Goal: Check status

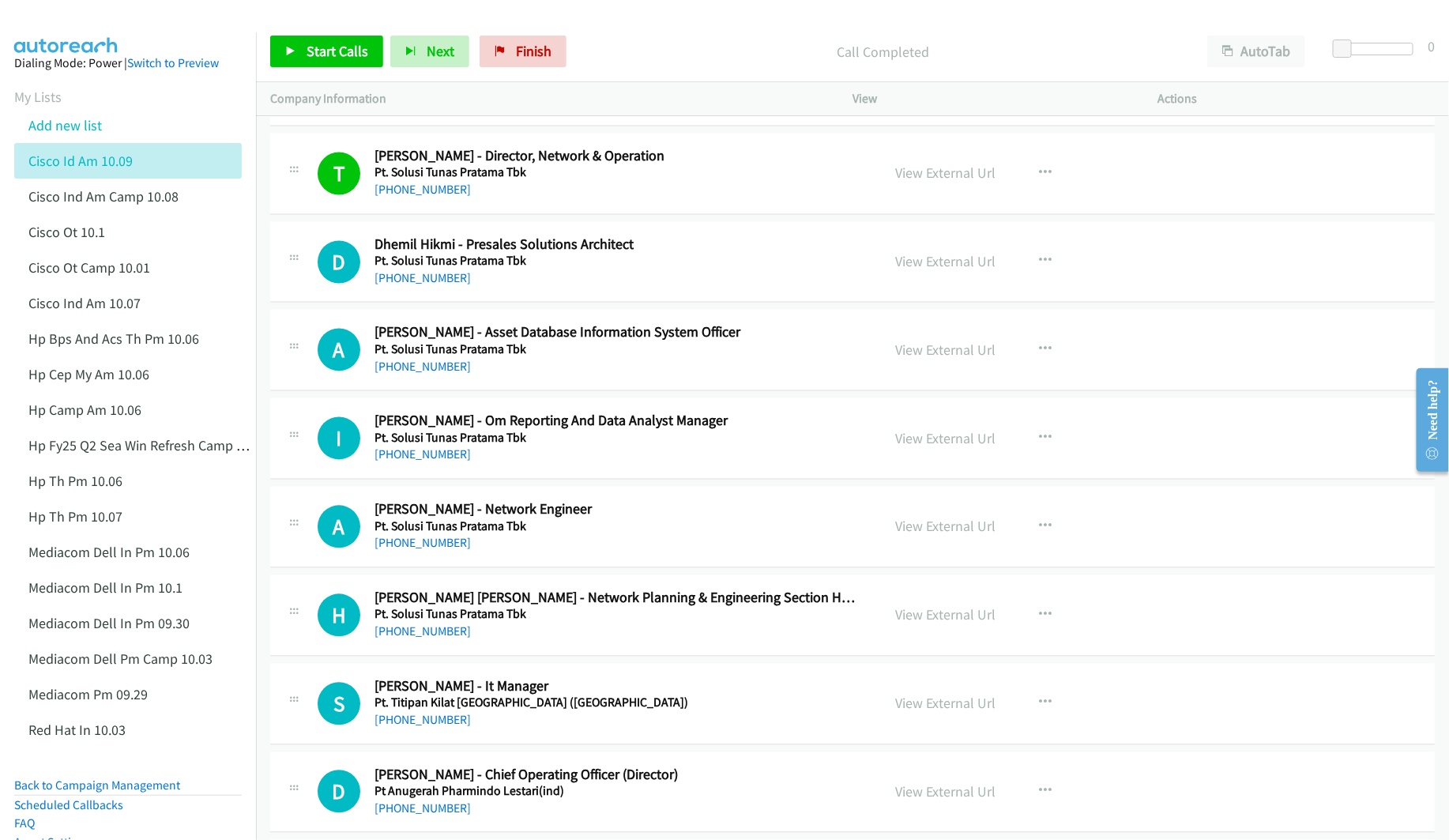
scroll to position [13033, 0]
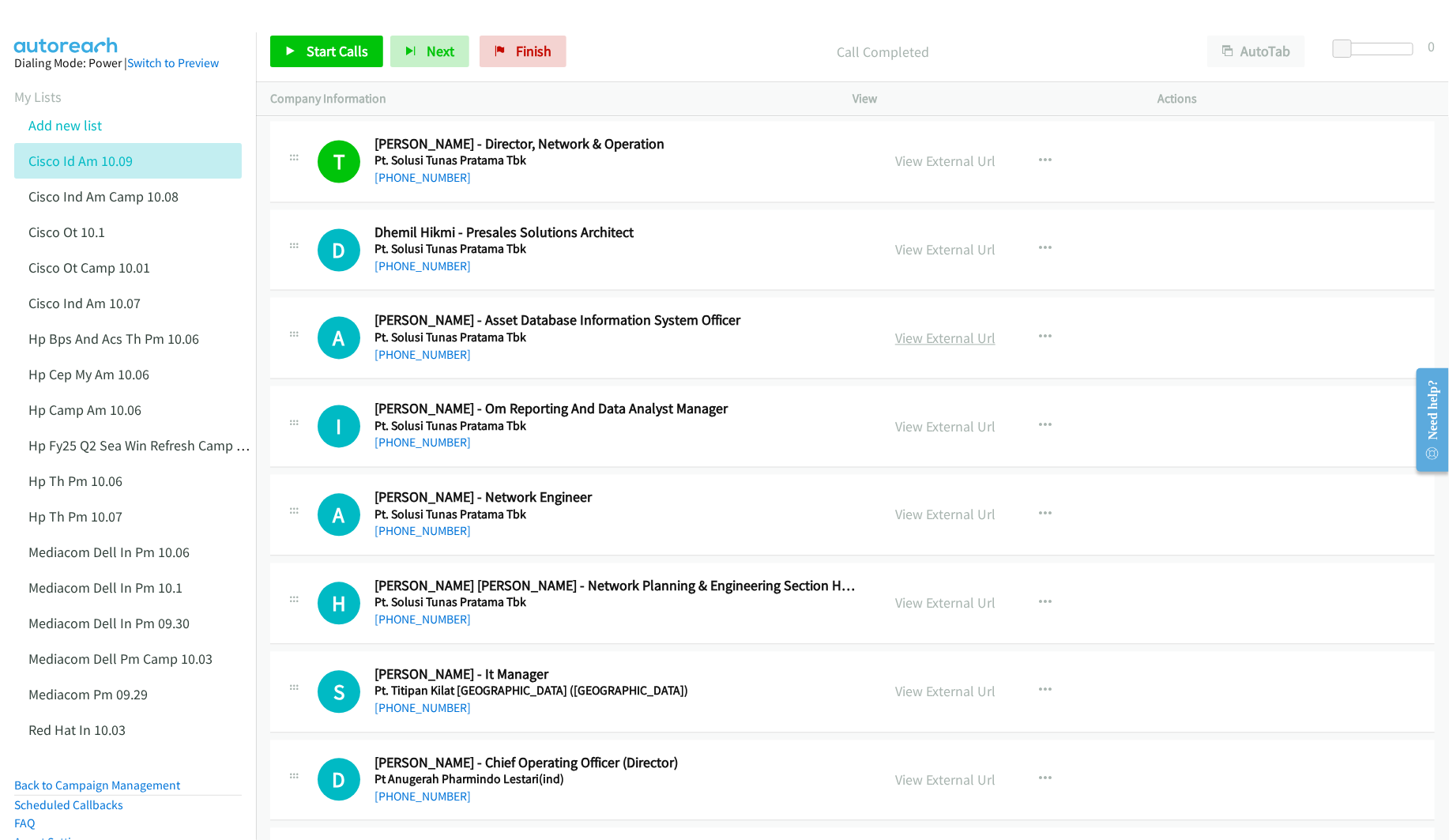
click at [905, 347] on link "View External Url" at bounding box center [945, 338] width 101 height 18
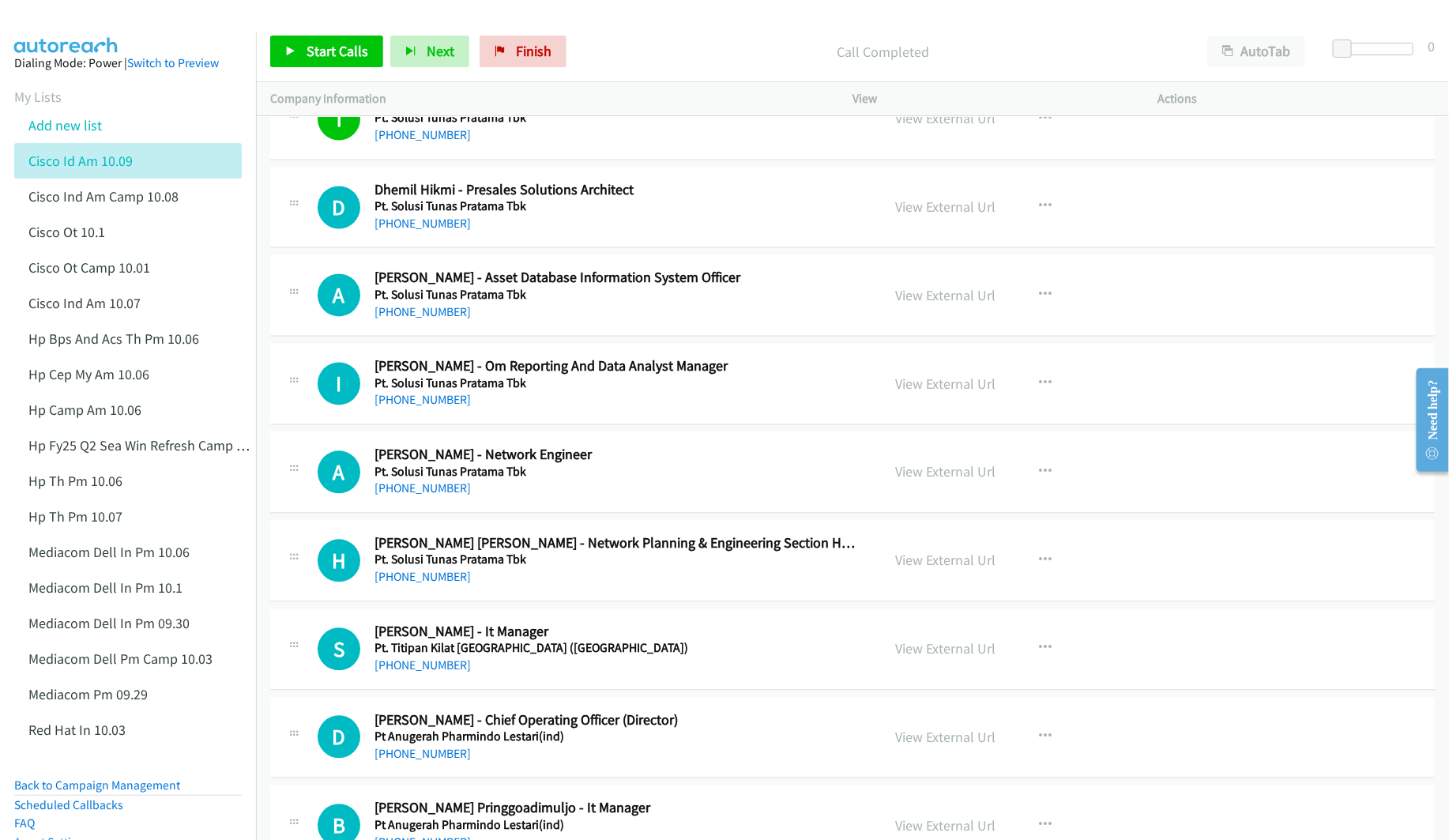
scroll to position [13152, 0]
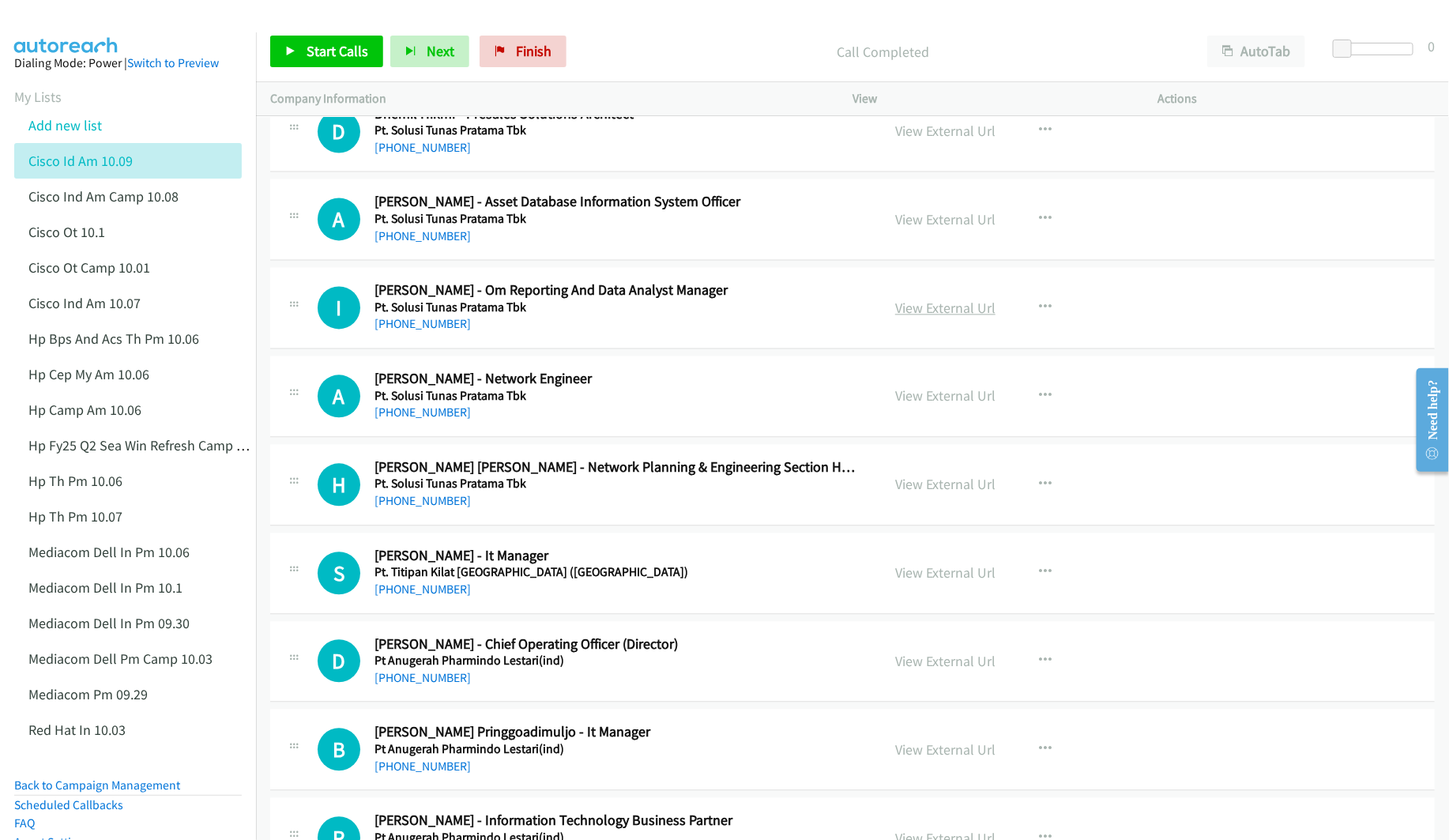
click at [918, 317] on link "View External Url" at bounding box center [945, 308] width 101 height 18
click at [928, 405] on link "View External Url" at bounding box center [945, 396] width 101 height 18
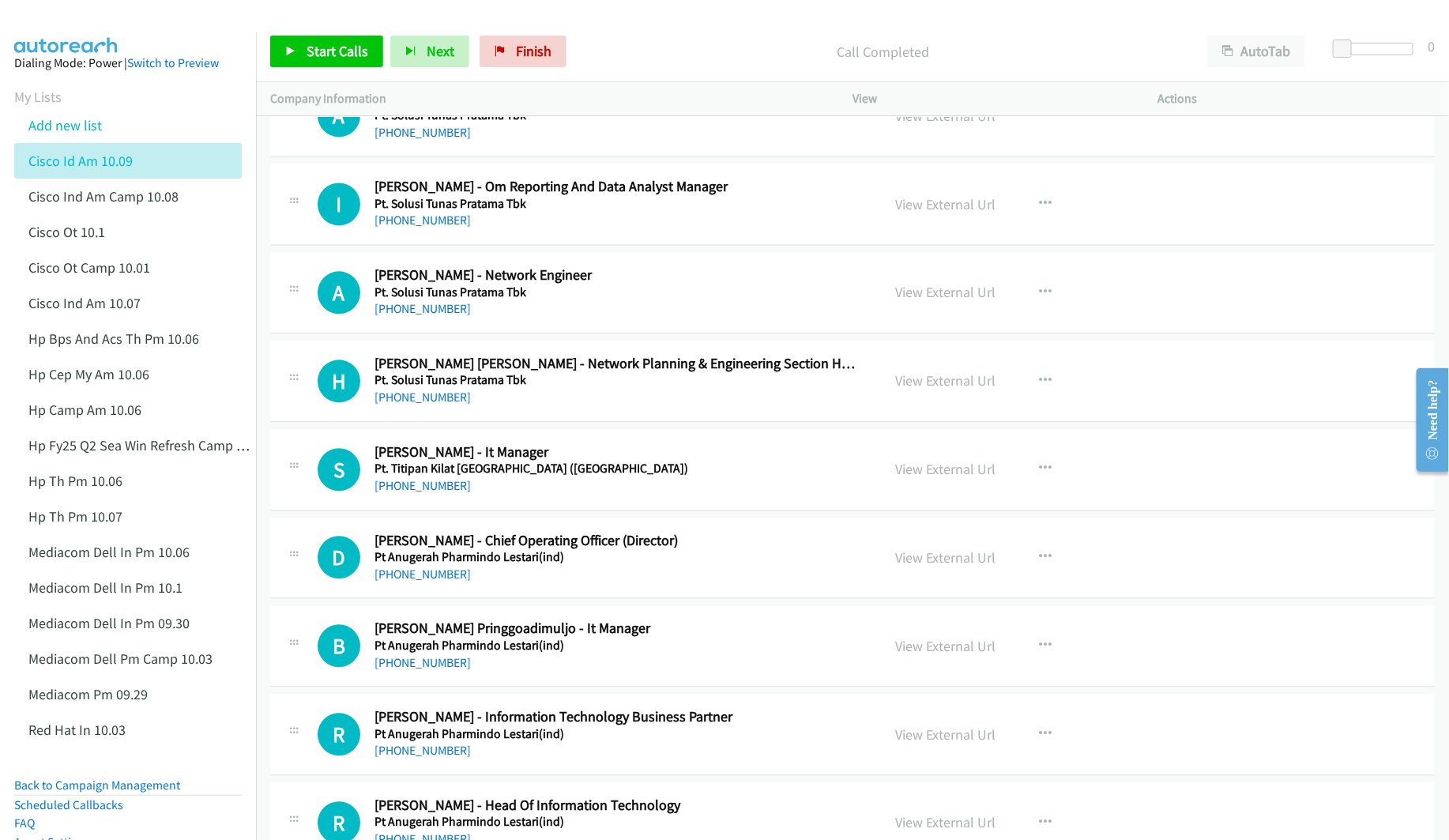
scroll to position [13270, 0]
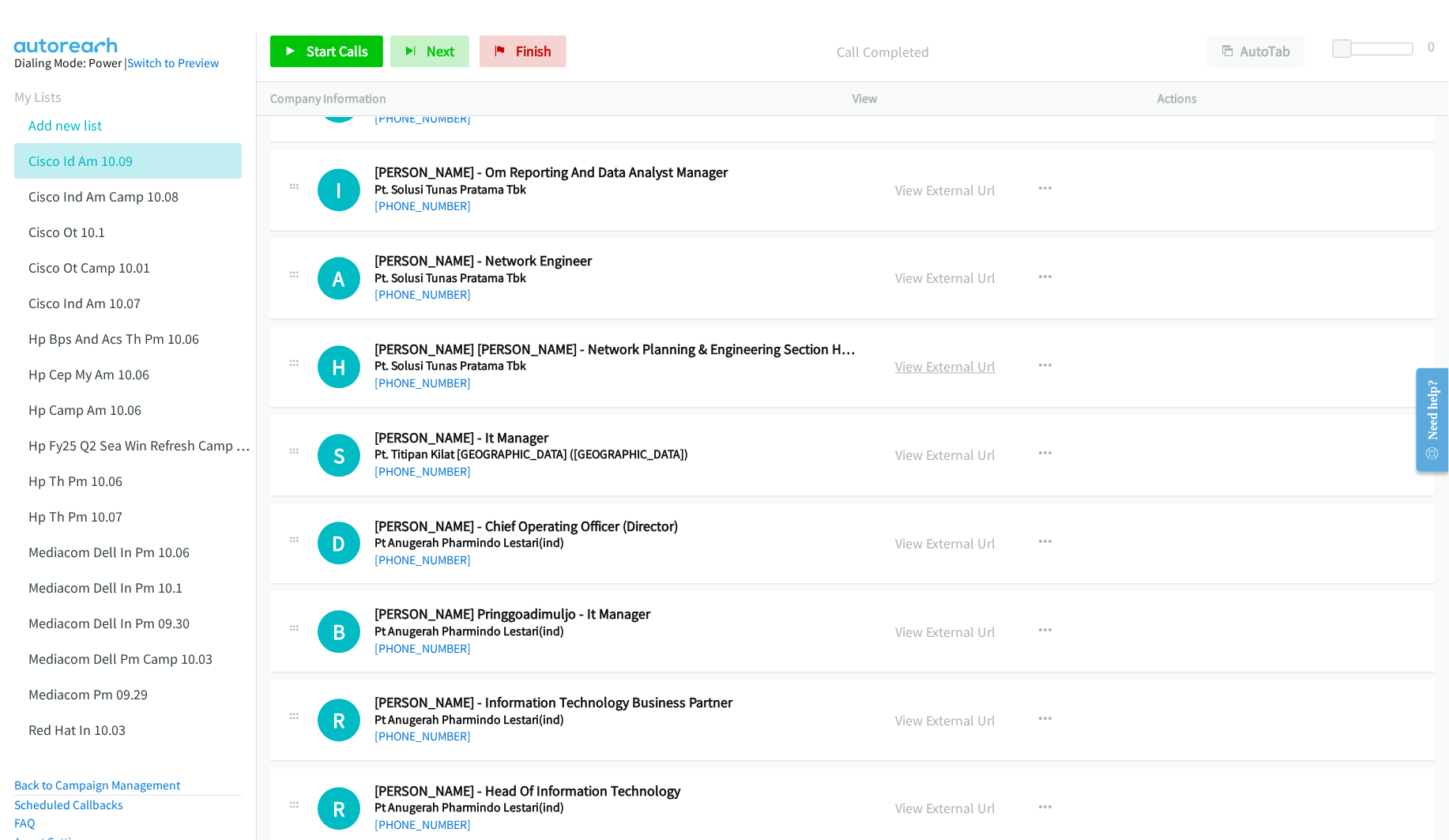
click at [918, 375] on link "View External Url" at bounding box center [945, 365] width 101 height 18
click at [905, 463] on link "View External Url" at bounding box center [945, 454] width 101 height 18
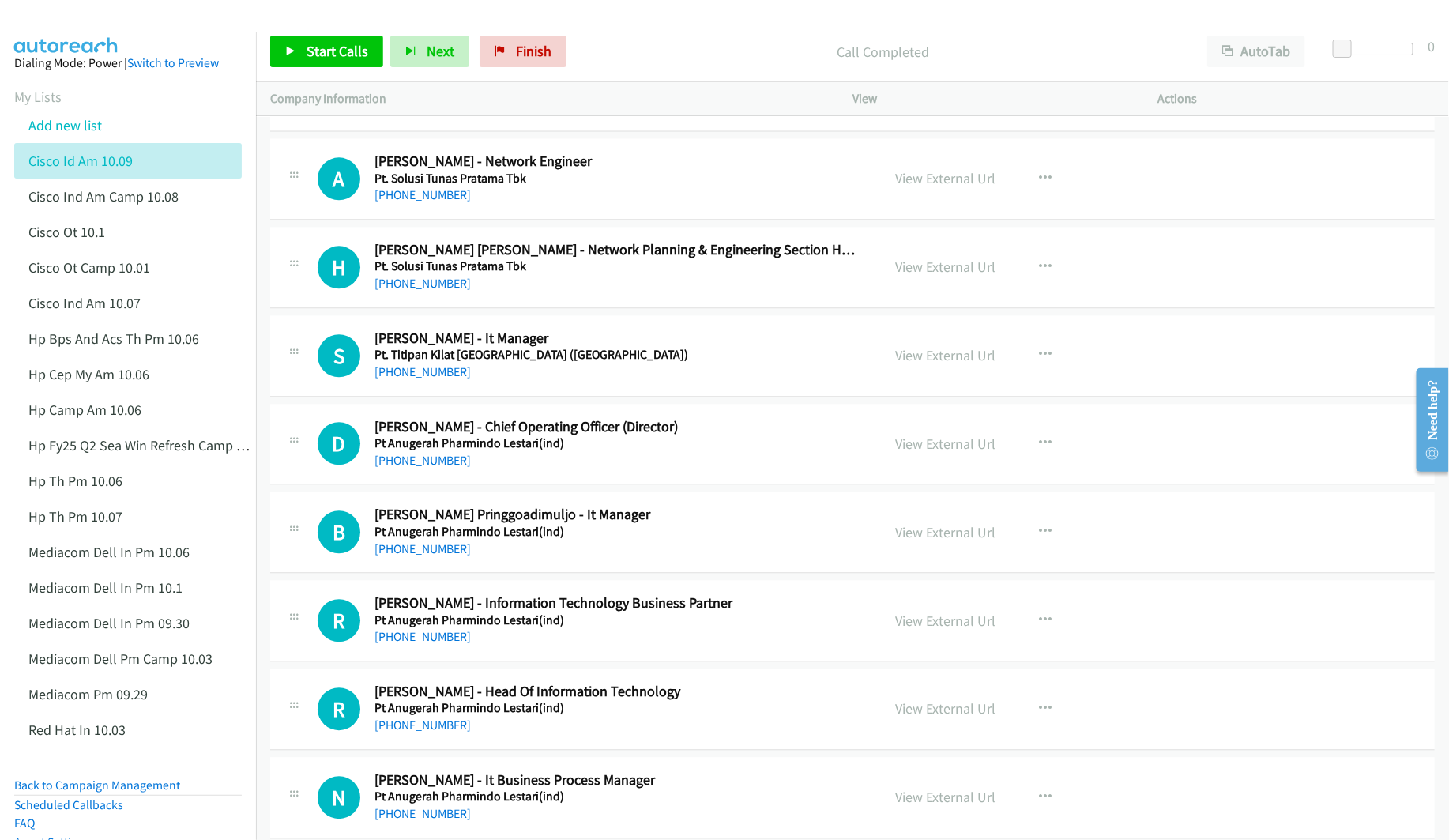
scroll to position [13389, 0]
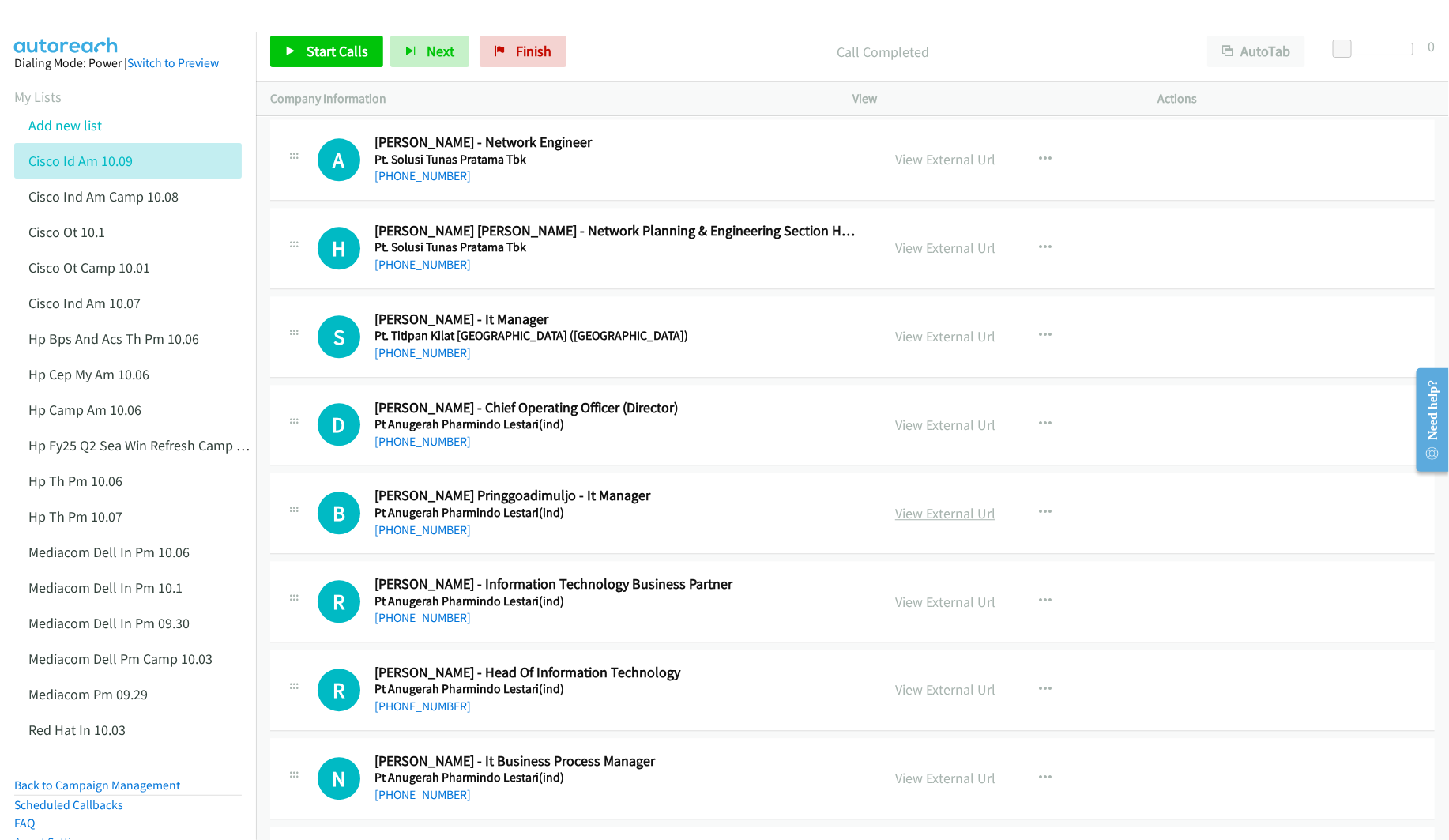
click at [924, 522] on link "View External Url" at bounding box center [945, 512] width 101 height 18
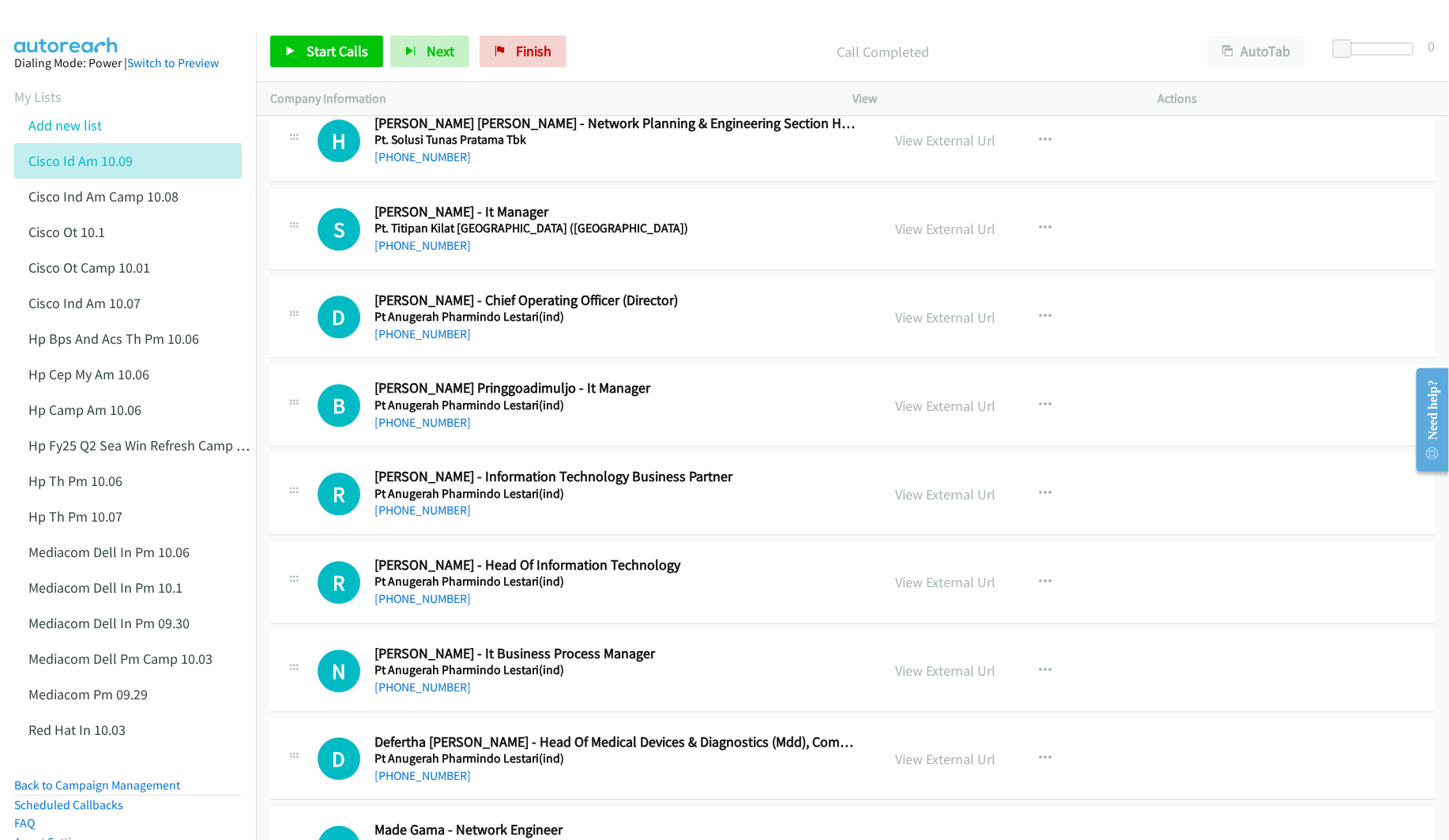
scroll to position [13507, 0]
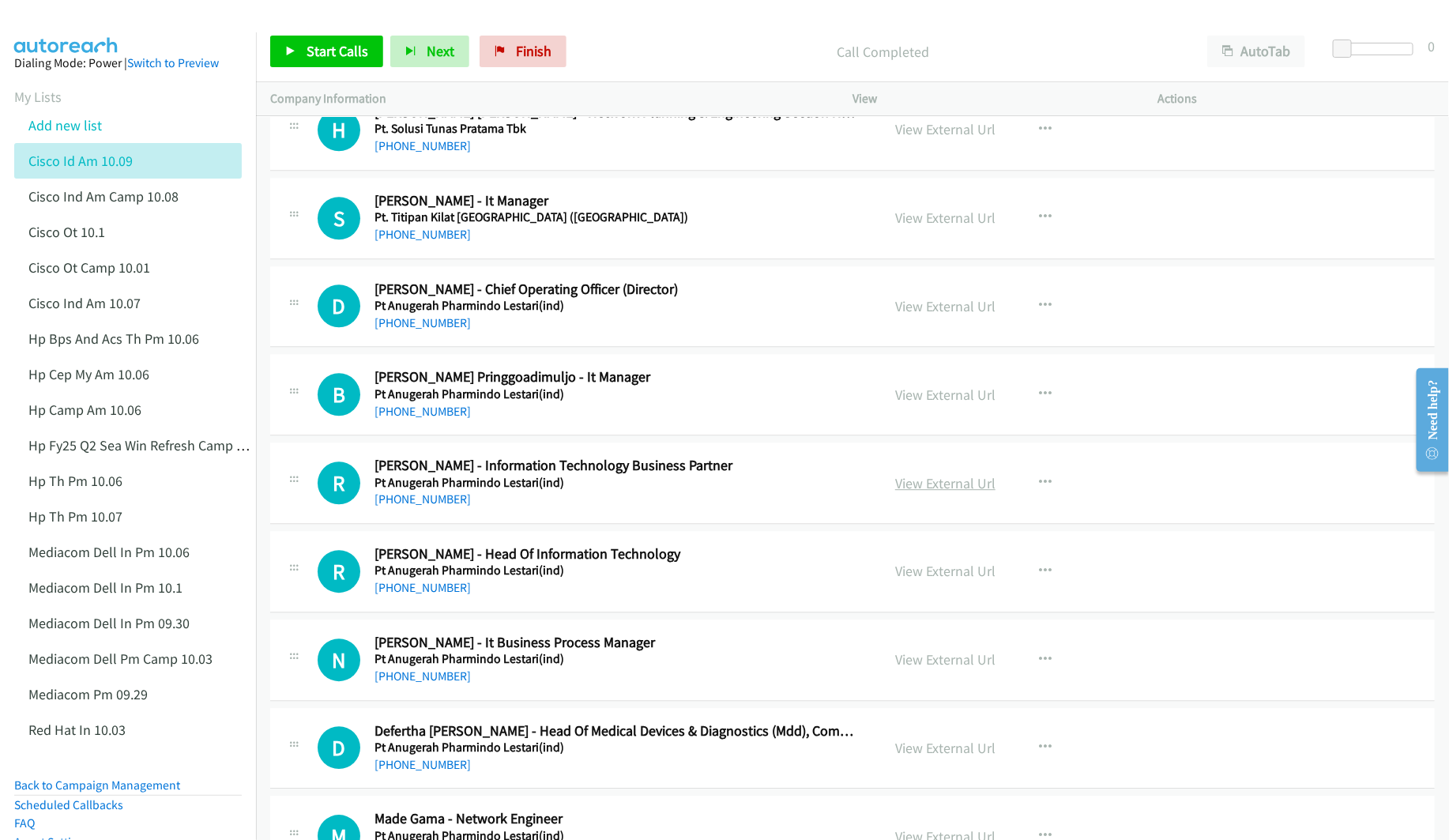
click at [933, 493] on link "View External Url" at bounding box center [945, 482] width 101 height 18
click at [932, 580] on link "View External Url" at bounding box center [945, 570] width 101 height 18
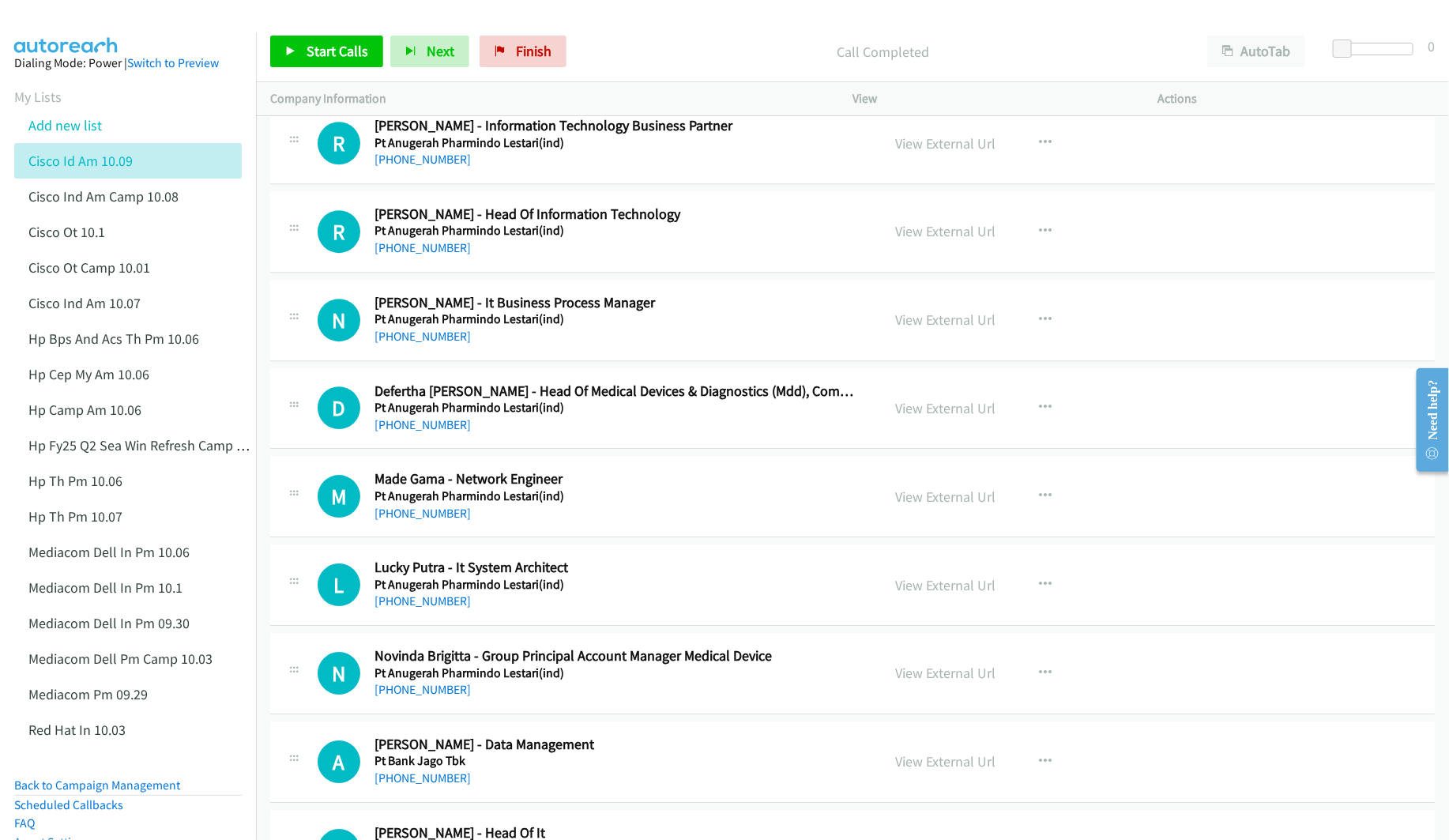
scroll to position [13863, 0]
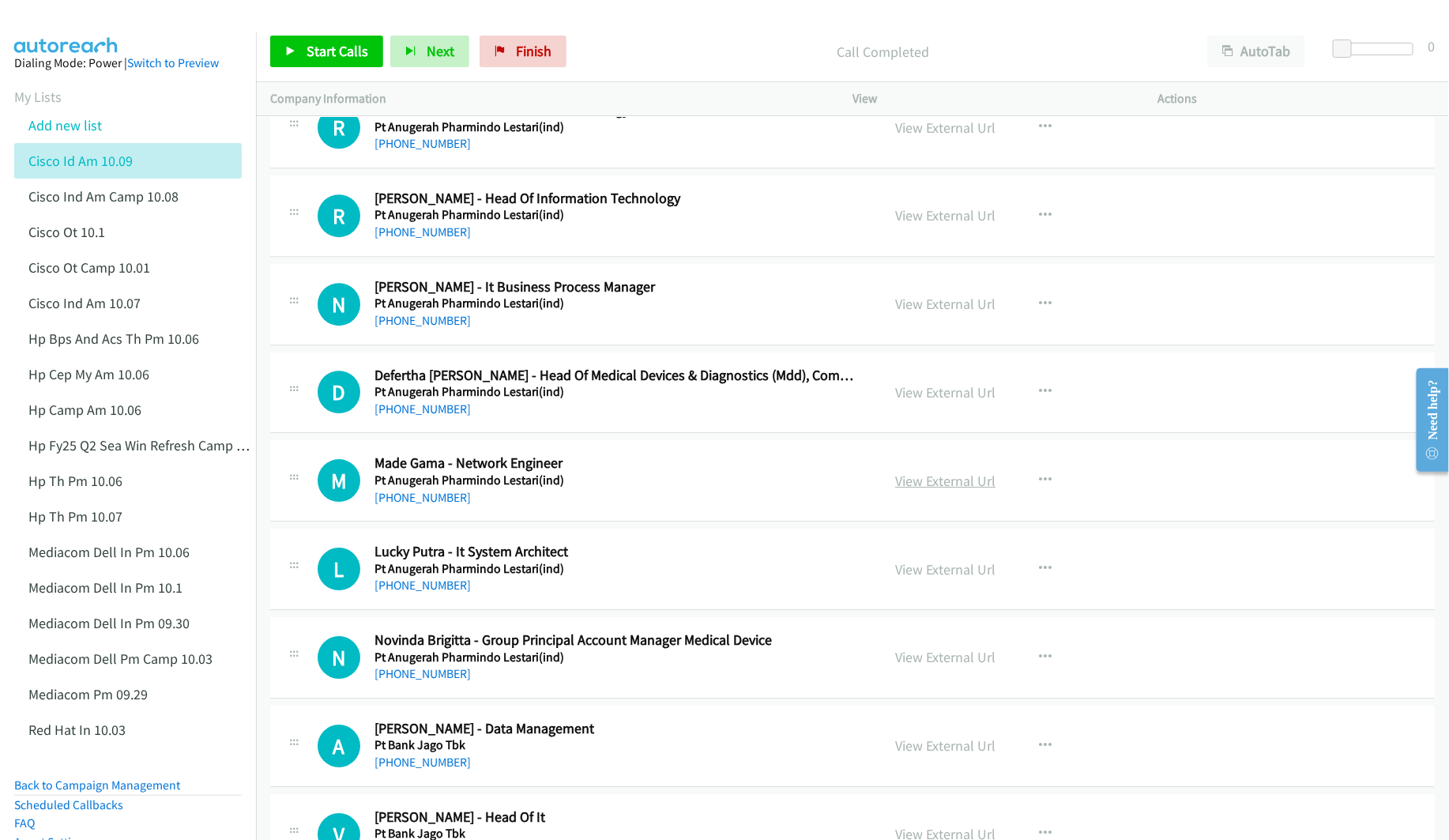
click at [929, 490] on link "View External Url" at bounding box center [945, 480] width 101 height 18
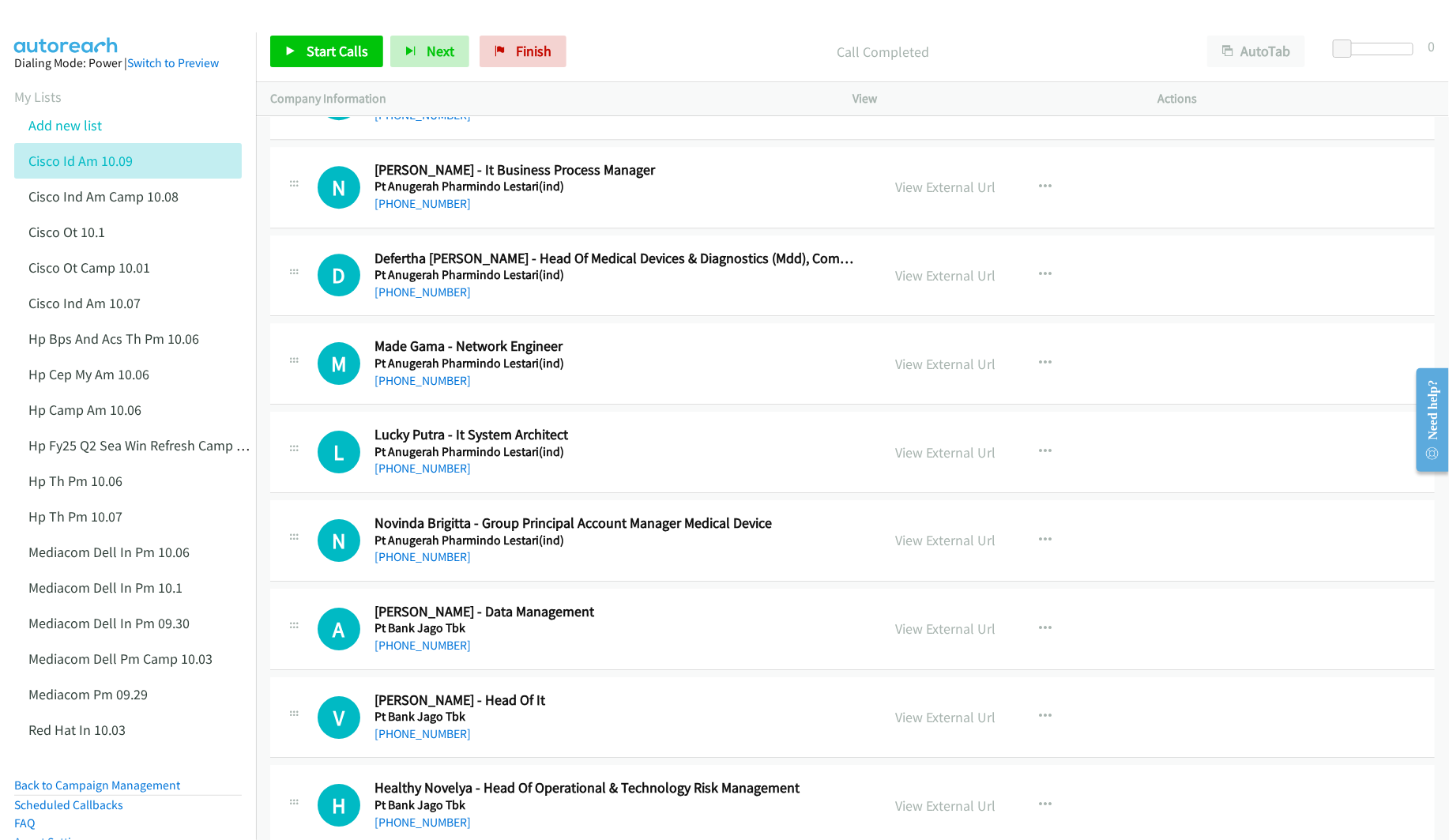
scroll to position [13981, 0]
click at [927, 460] on link "View External Url" at bounding box center [945, 450] width 101 height 18
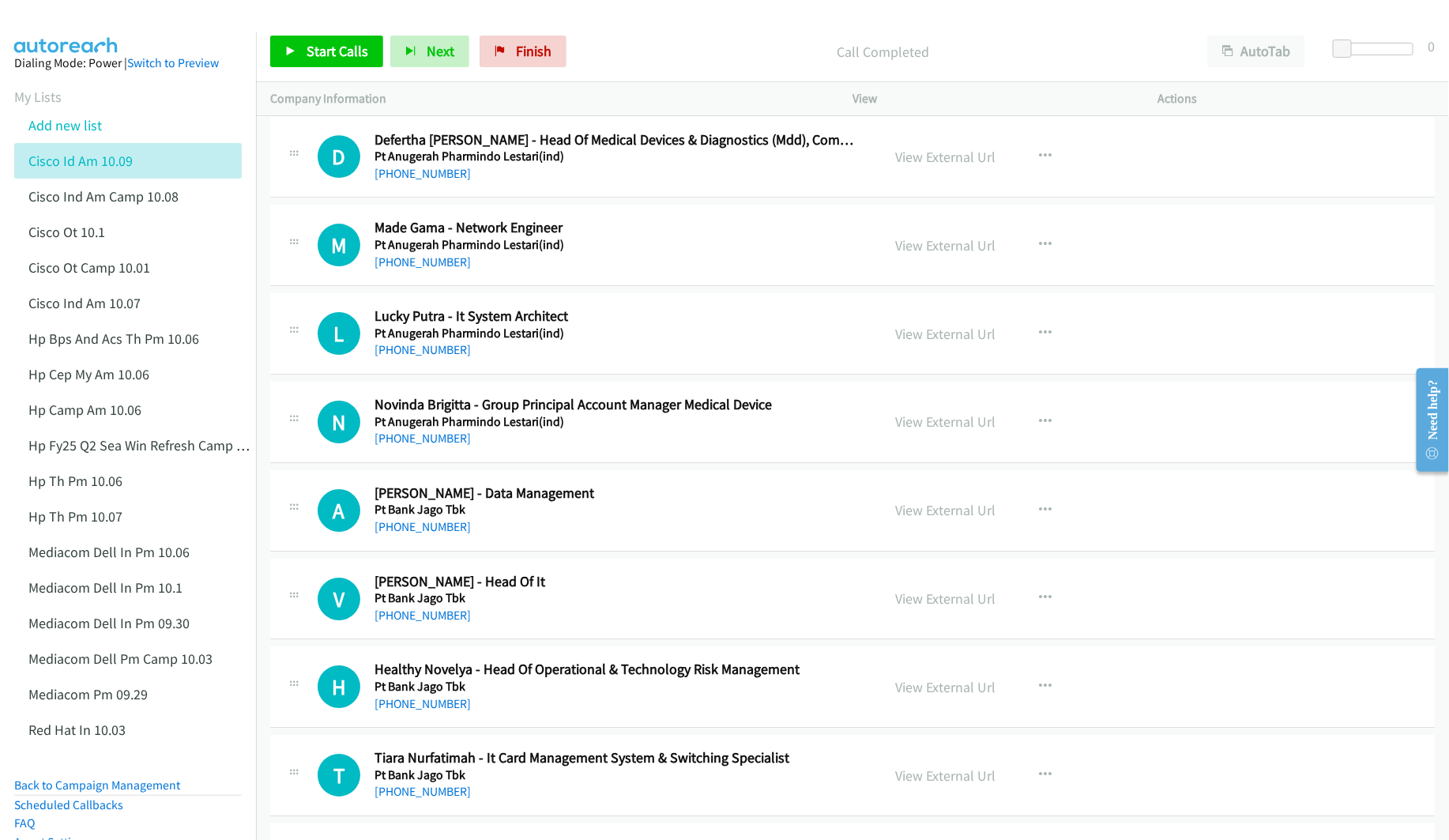
scroll to position [14100, 0]
click at [908, 517] on link "View External Url" at bounding box center [945, 508] width 101 height 18
click at [946, 606] on link "View External Url" at bounding box center [945, 596] width 101 height 18
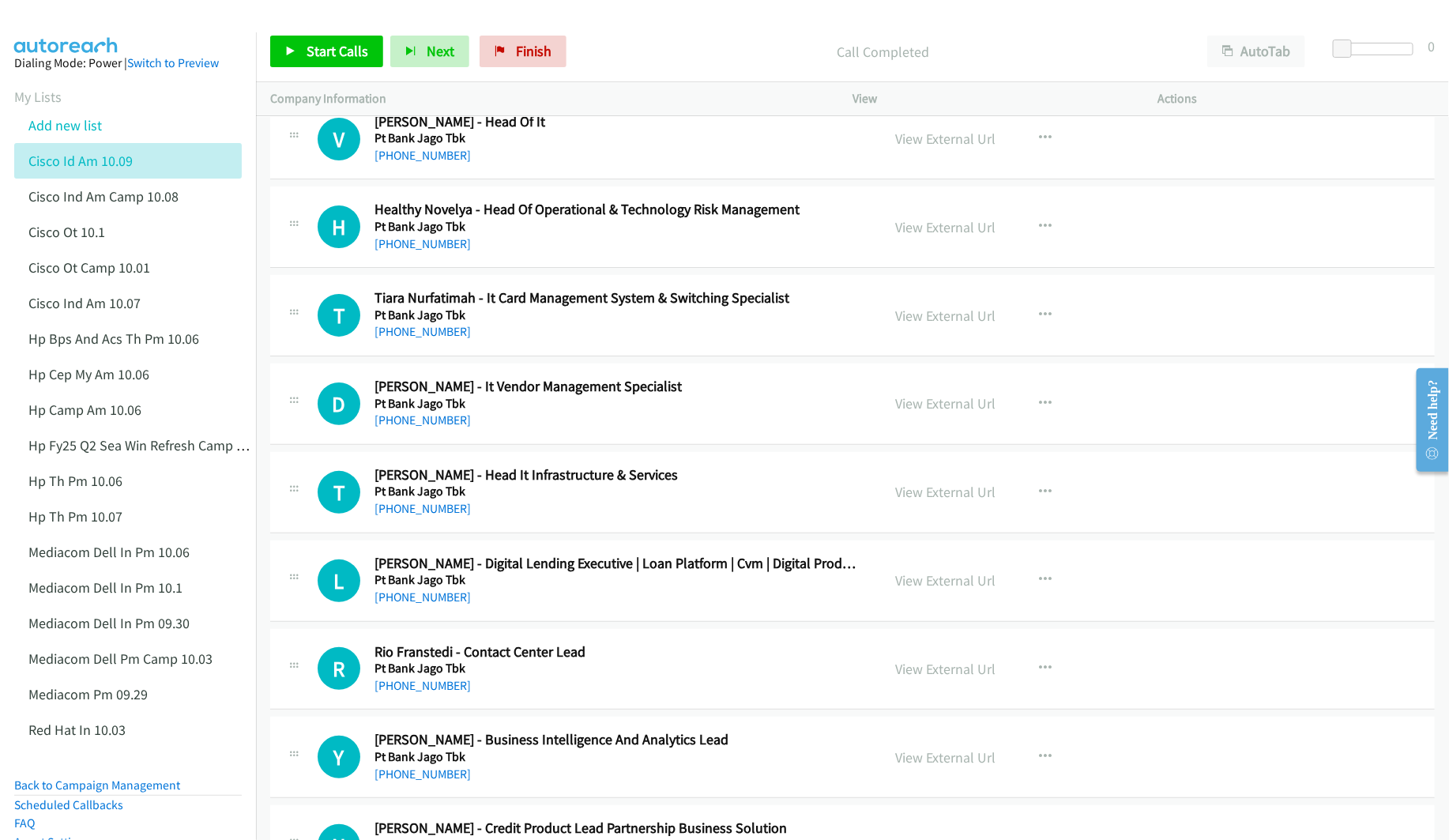
scroll to position [14574, 0]
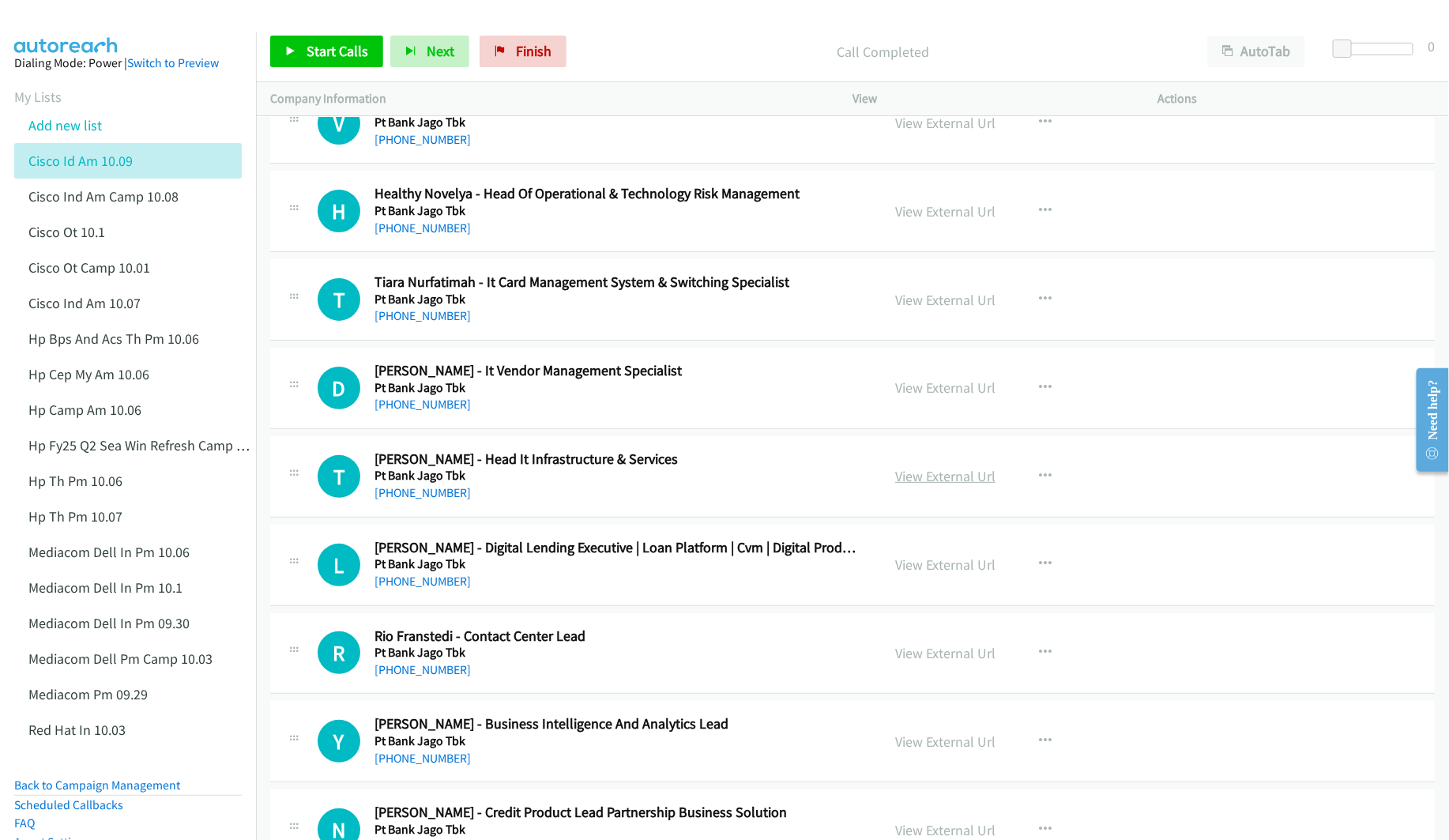
click at [930, 485] on link "View External Url" at bounding box center [945, 476] width 101 height 18
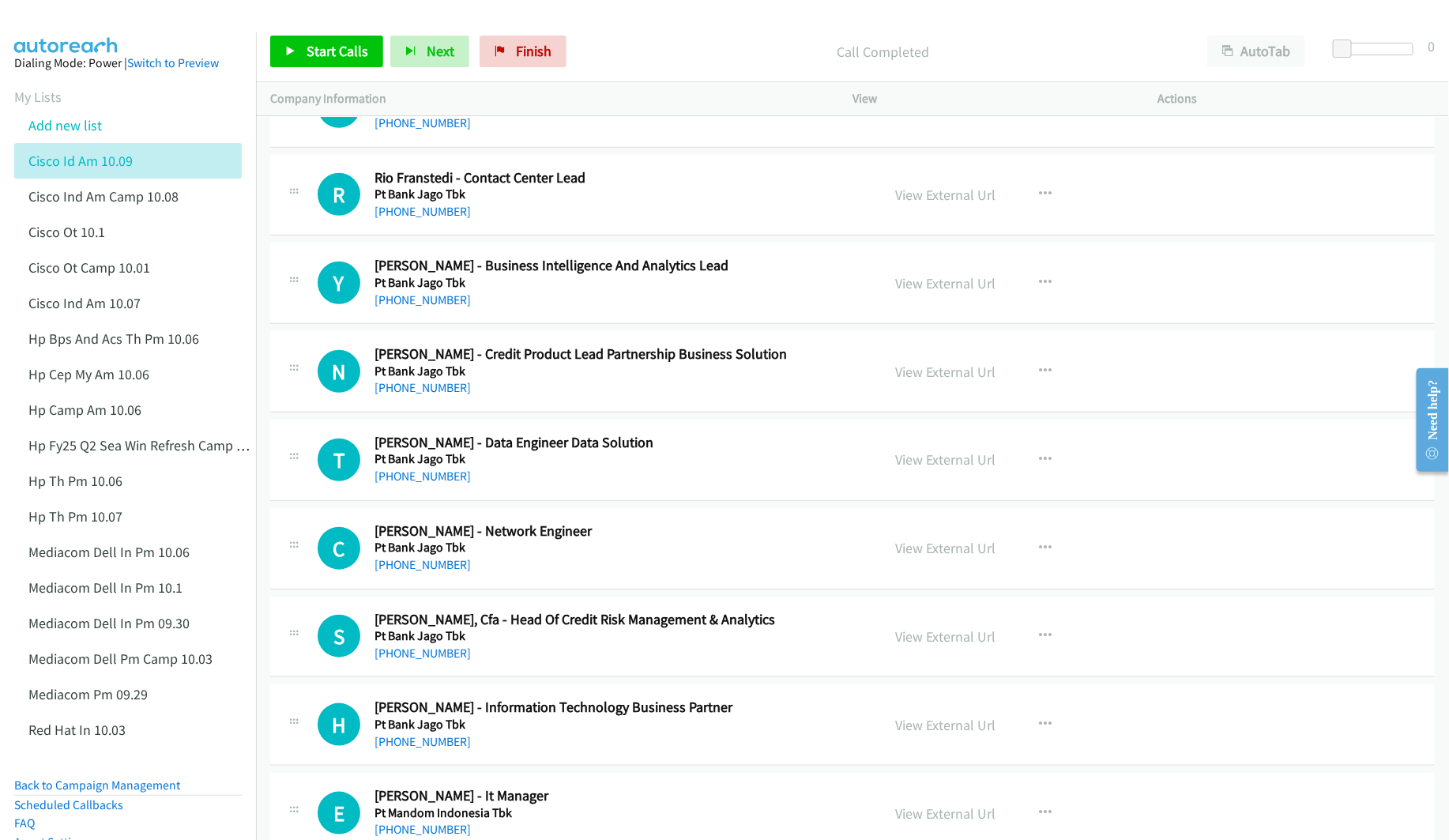
scroll to position [15047, 0]
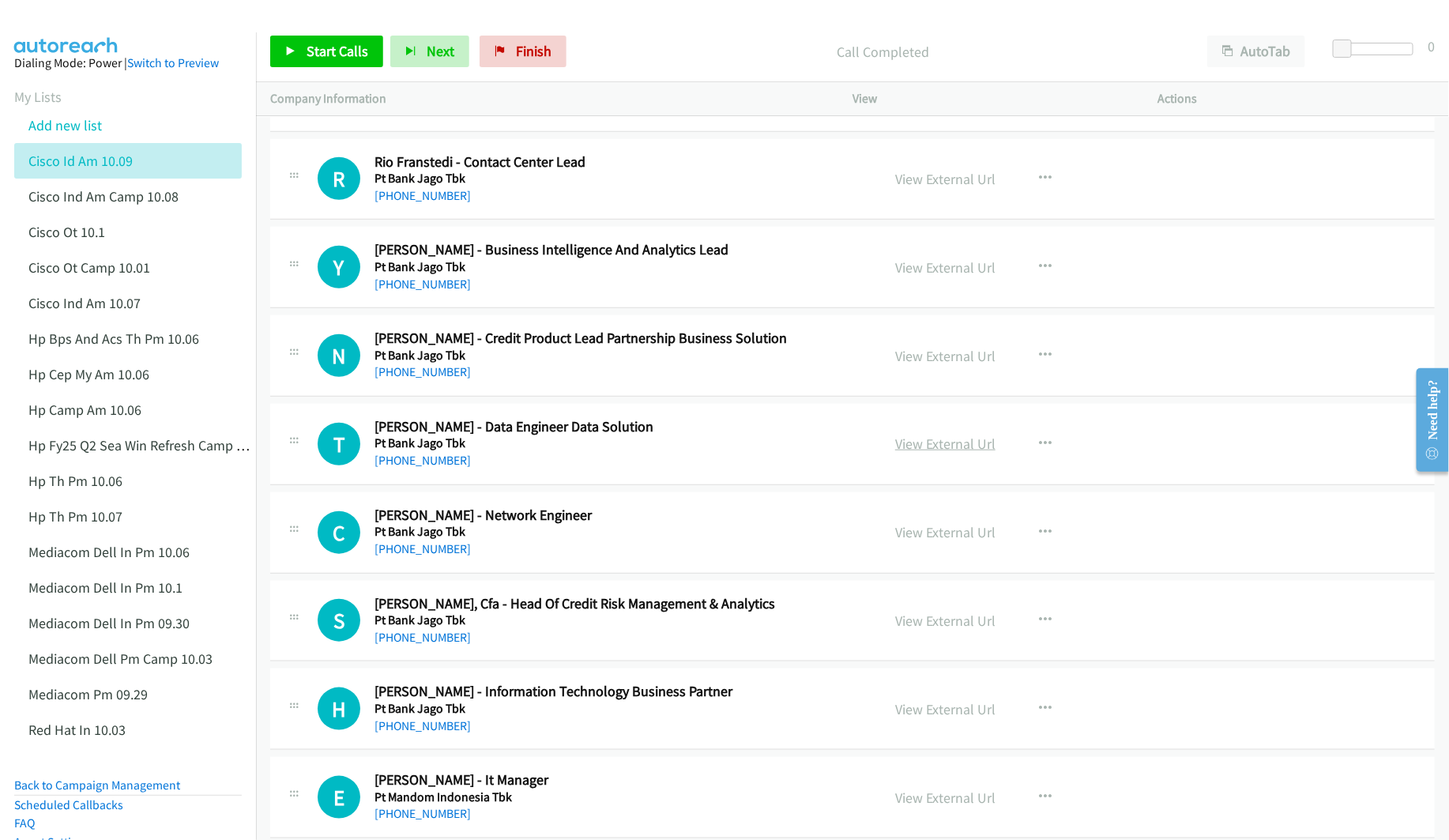
click at [895, 453] on link "View External Url" at bounding box center [945, 443] width 101 height 18
click at [925, 541] on link "View External Url" at bounding box center [945, 531] width 101 height 18
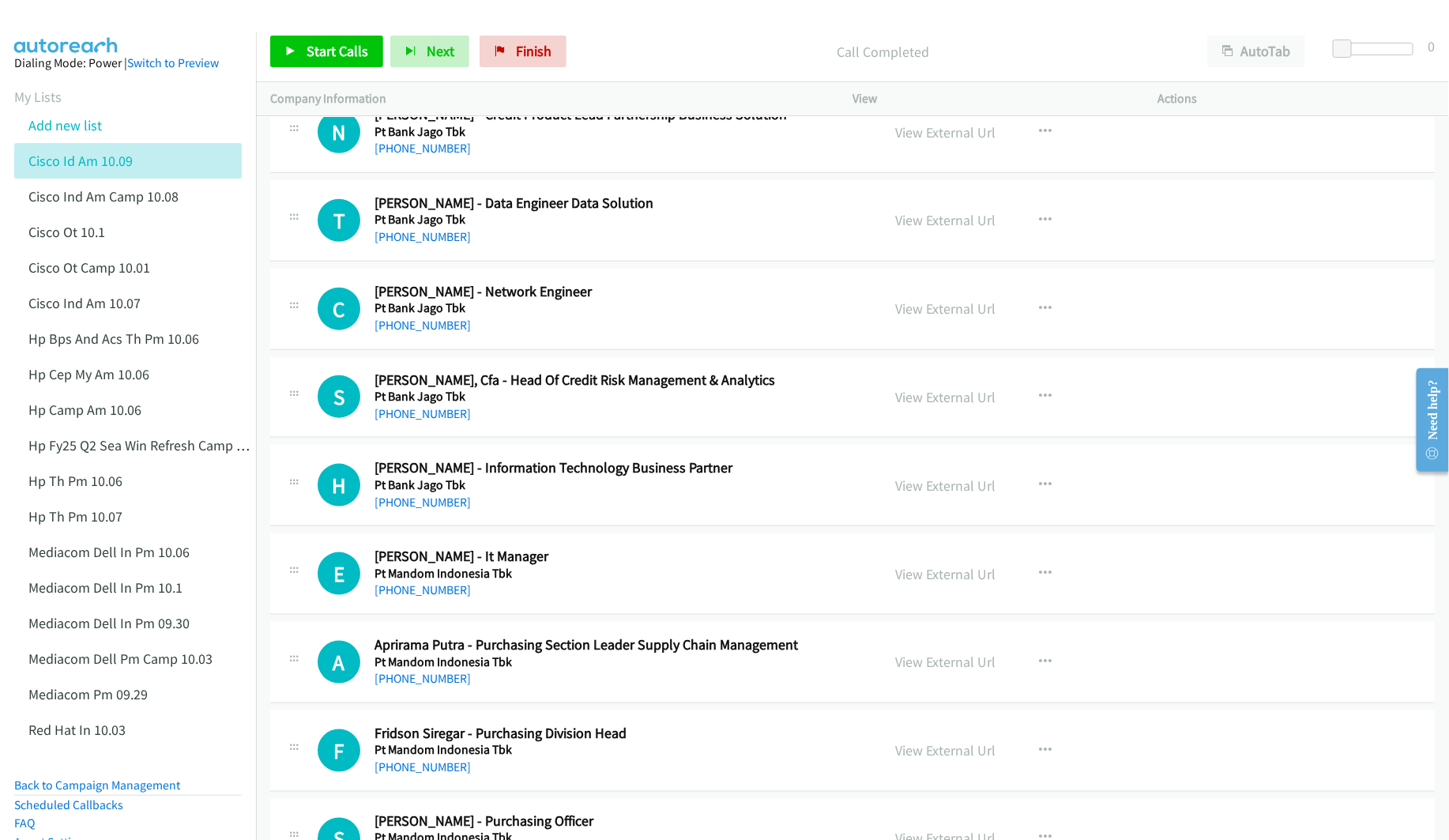
scroll to position [15285, 0]
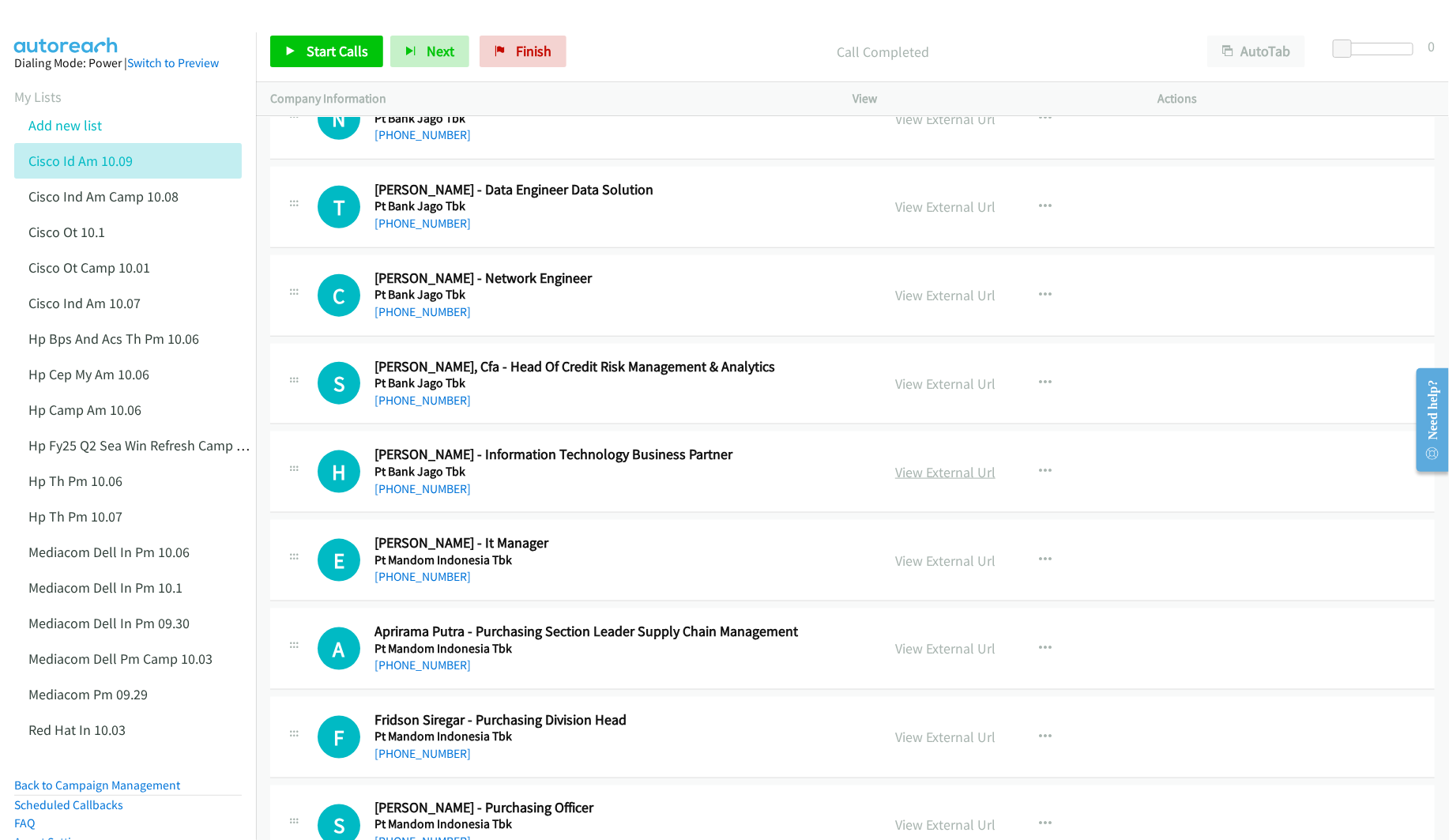
click at [914, 481] on link "View External Url" at bounding box center [945, 472] width 101 height 18
click at [920, 570] on link "View External Url" at bounding box center [945, 559] width 101 height 18
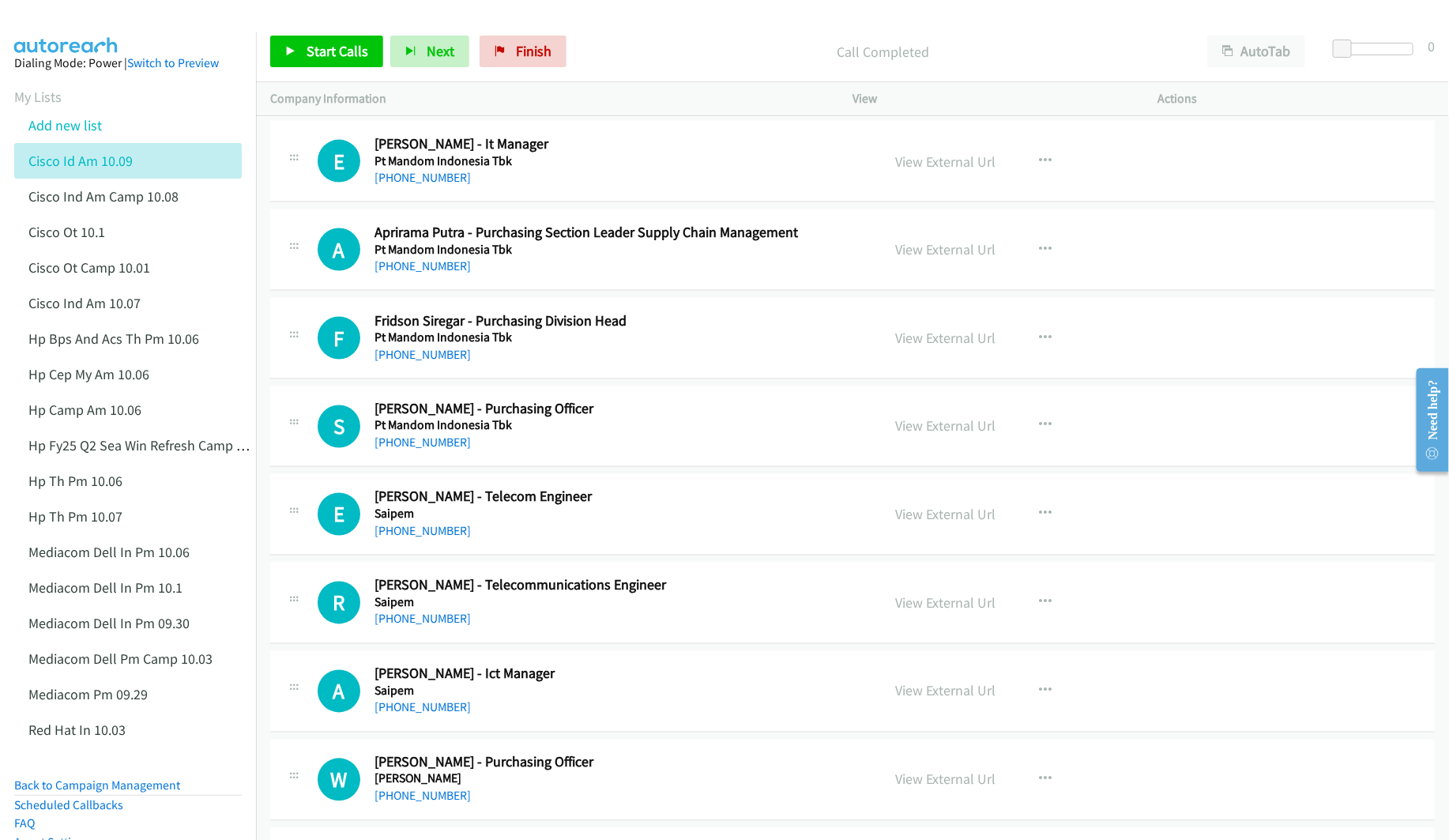
scroll to position [15758, 0]
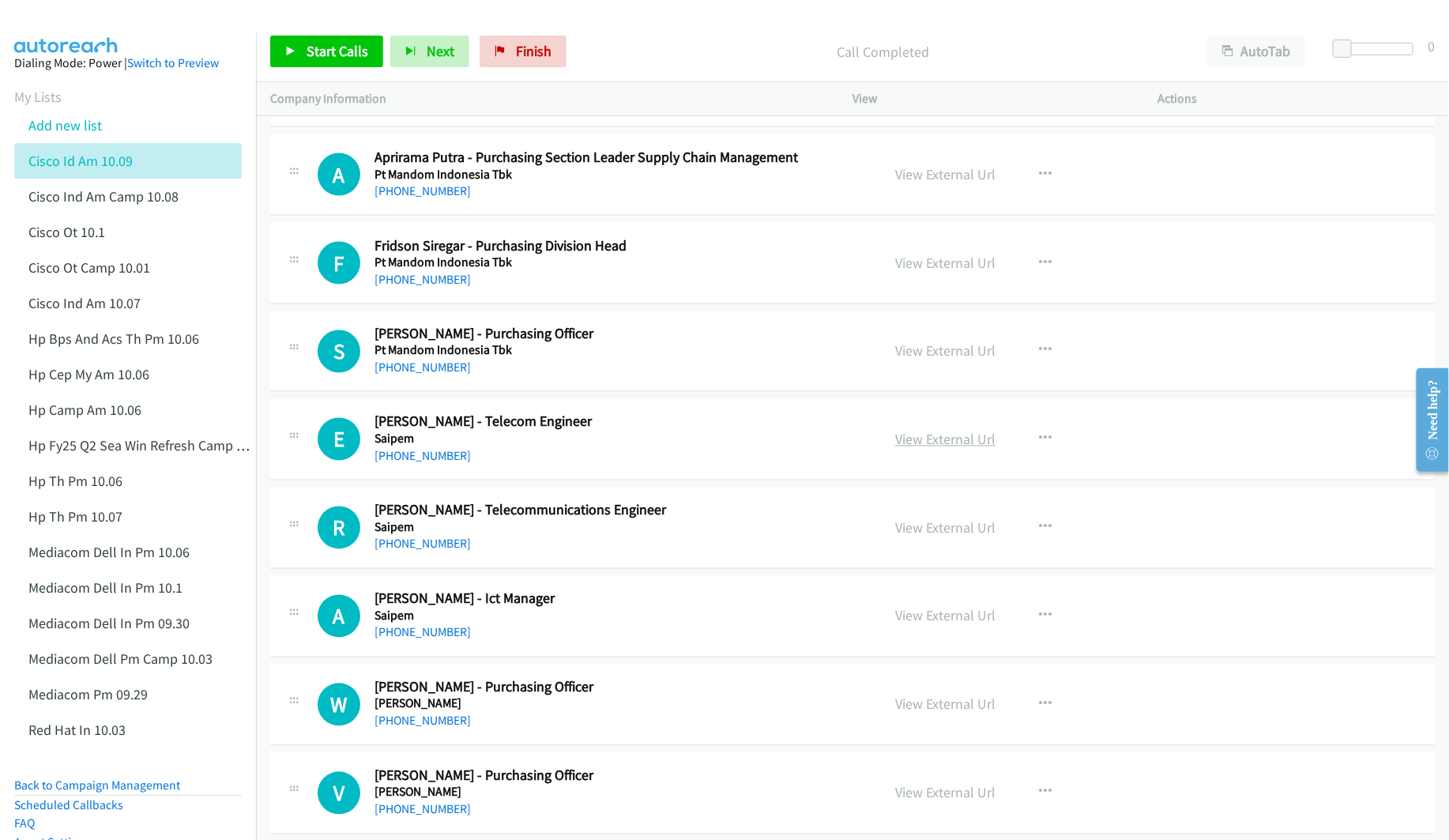
click at [914, 448] on link "View External Url" at bounding box center [945, 439] width 101 height 18
click at [922, 537] on link "View External Url" at bounding box center [945, 527] width 101 height 18
click at [922, 624] on link "View External Url" at bounding box center [945, 615] width 101 height 18
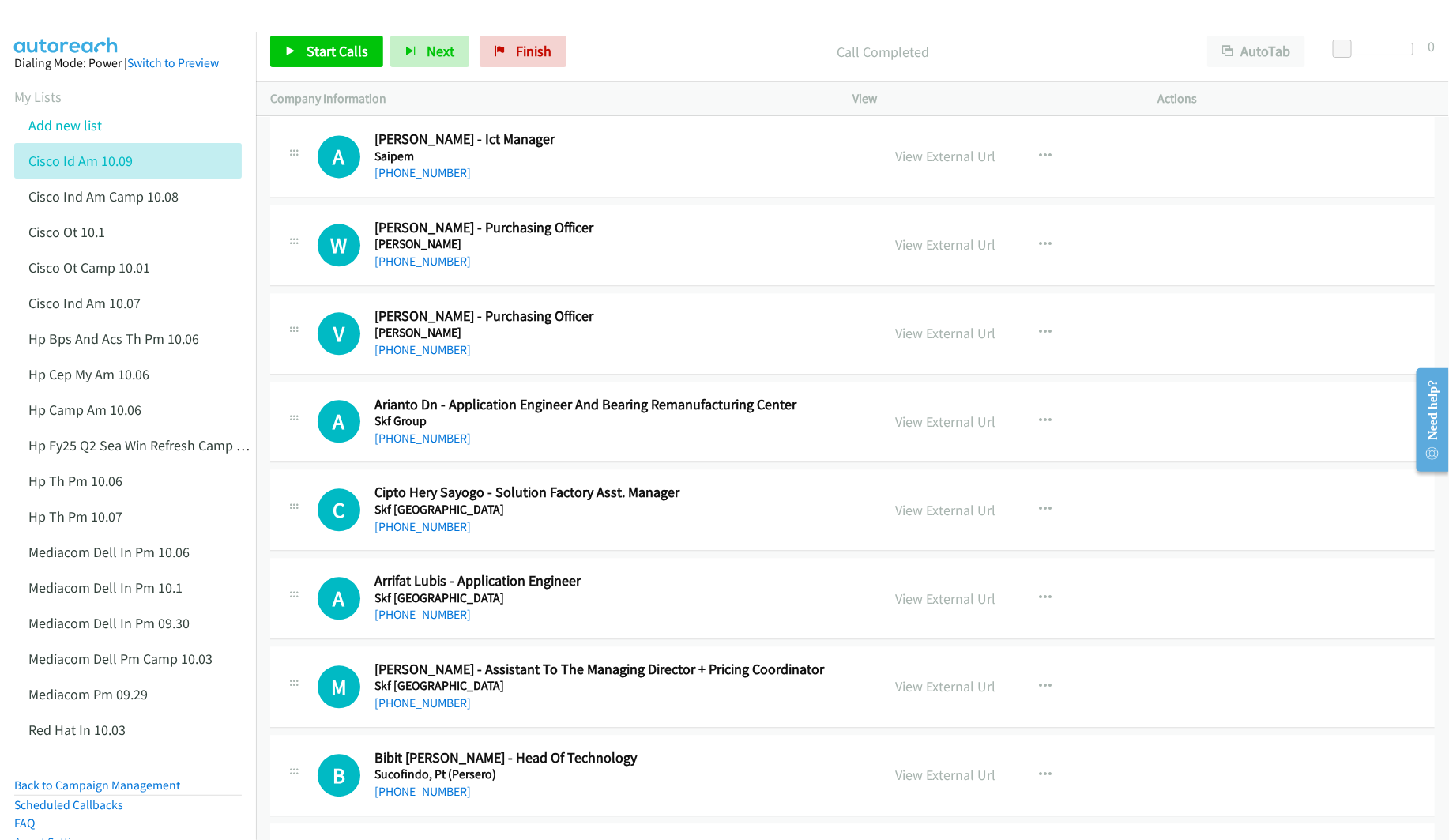
scroll to position [16232, 0]
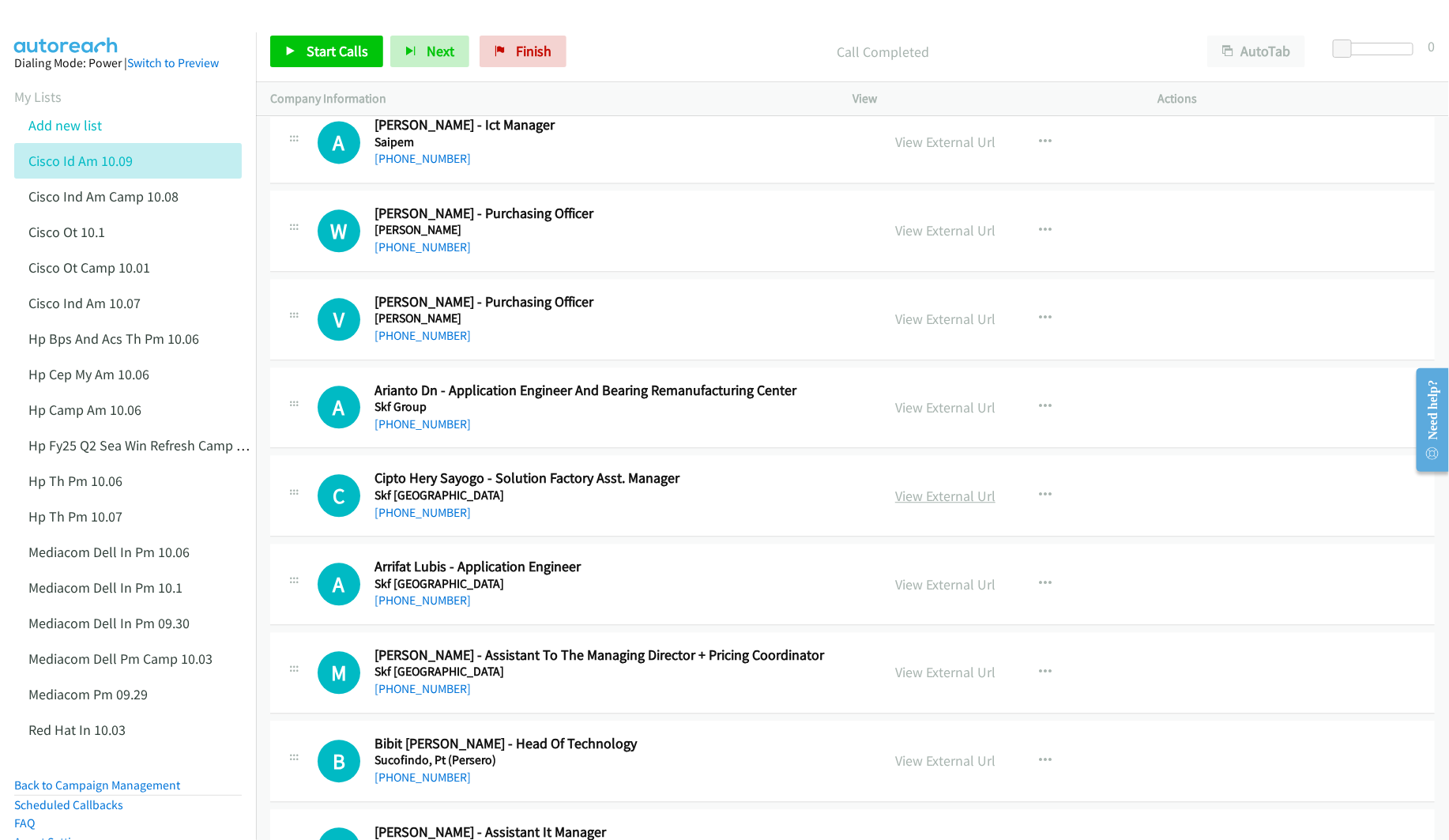
click at [914, 505] on link "View External Url" at bounding box center [945, 495] width 101 height 18
click at [916, 593] on link "View External Url" at bounding box center [945, 584] width 101 height 18
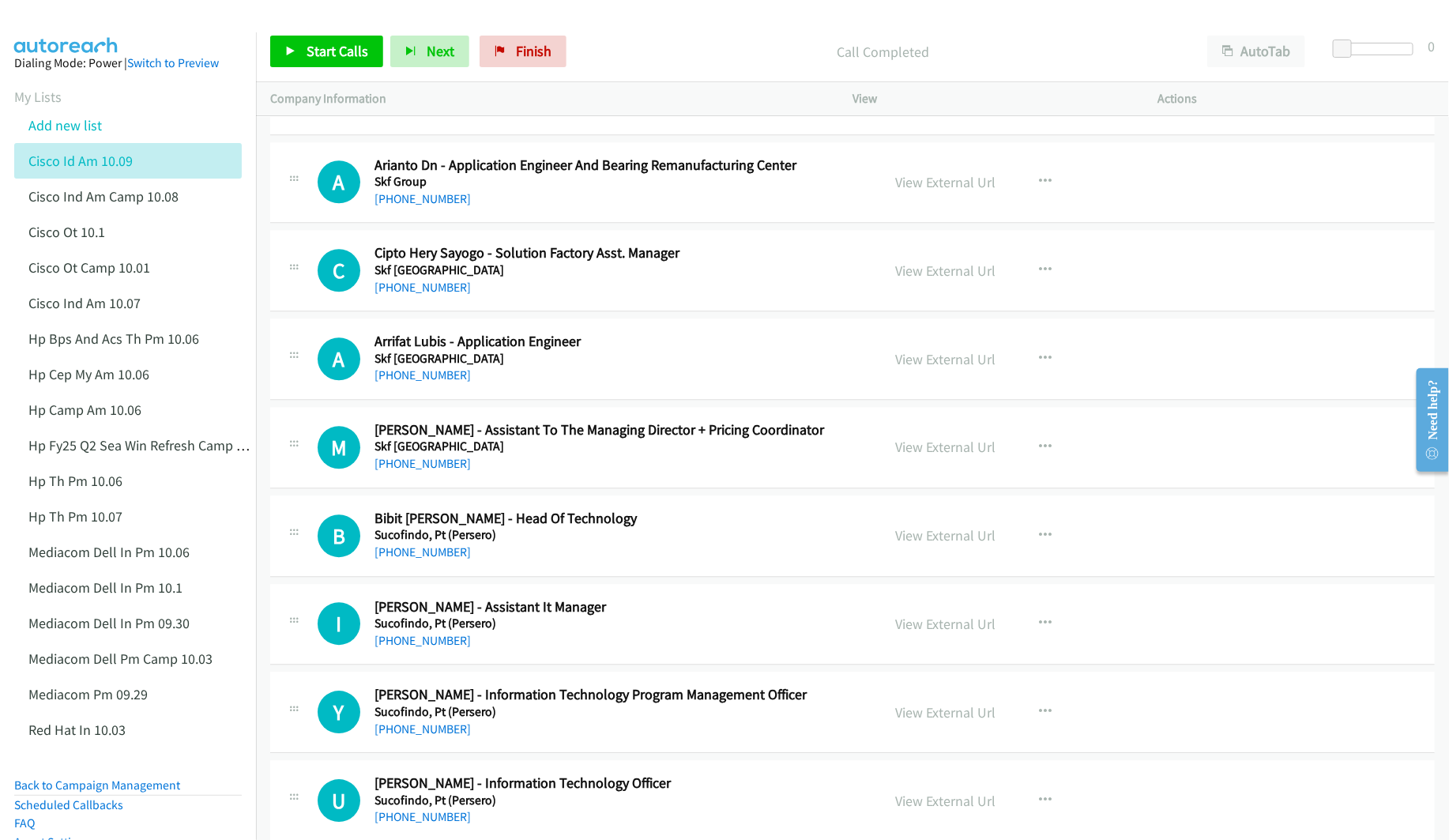
scroll to position [16469, 0]
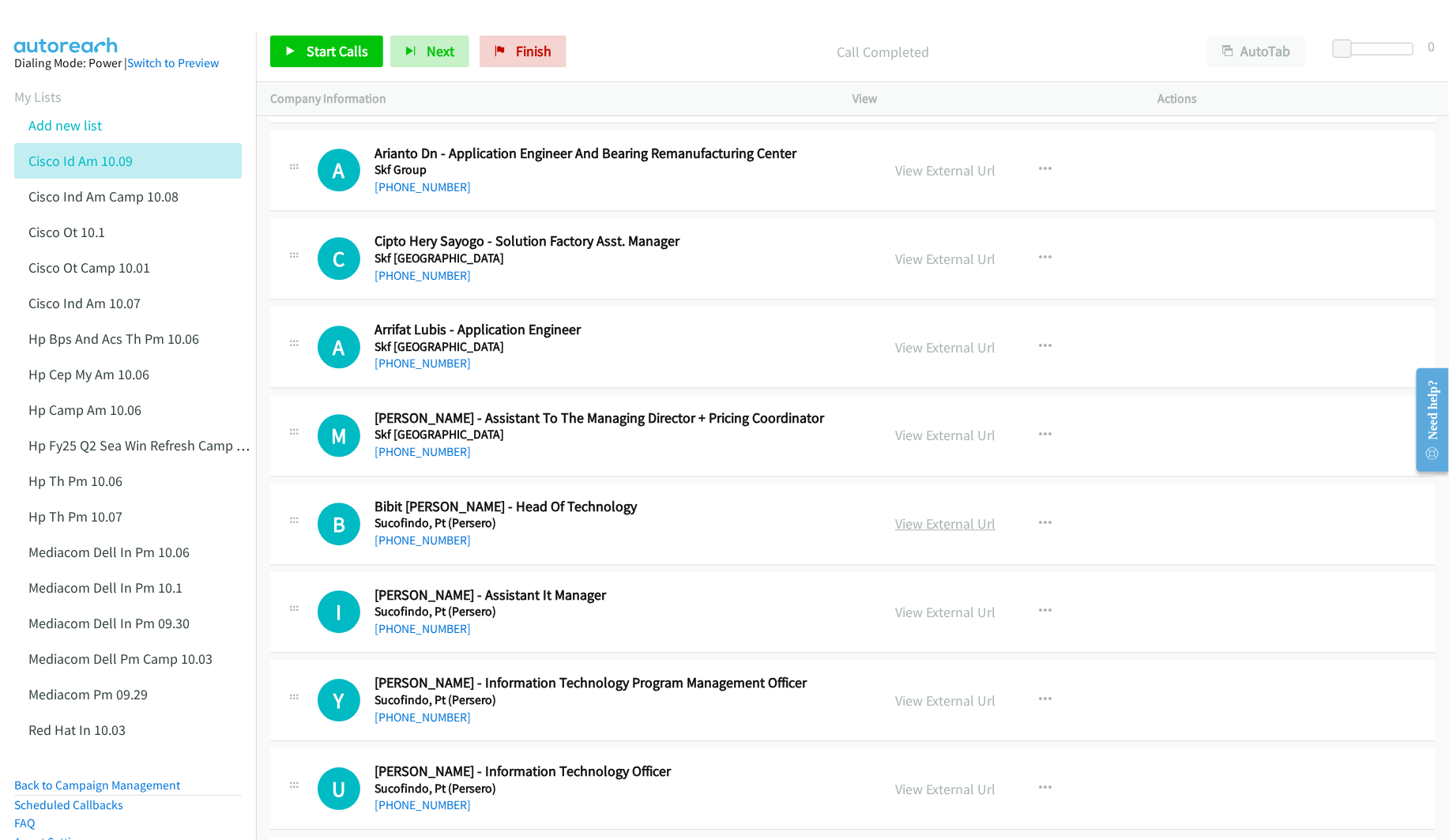
click at [935, 532] on link "View External Url" at bounding box center [945, 523] width 101 height 18
click at [906, 621] on link "View External Url" at bounding box center [945, 611] width 101 height 18
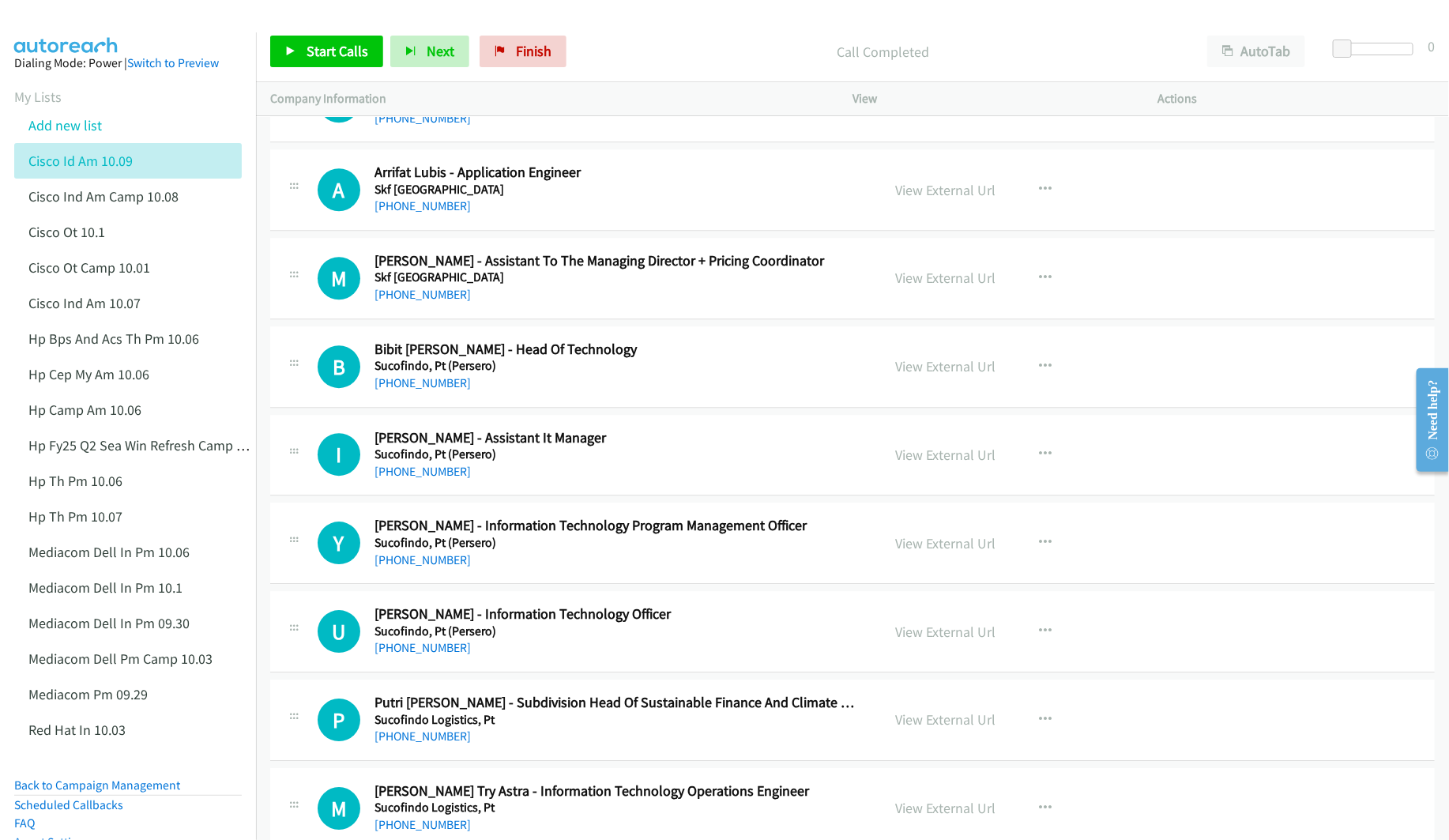
scroll to position [16707, 0]
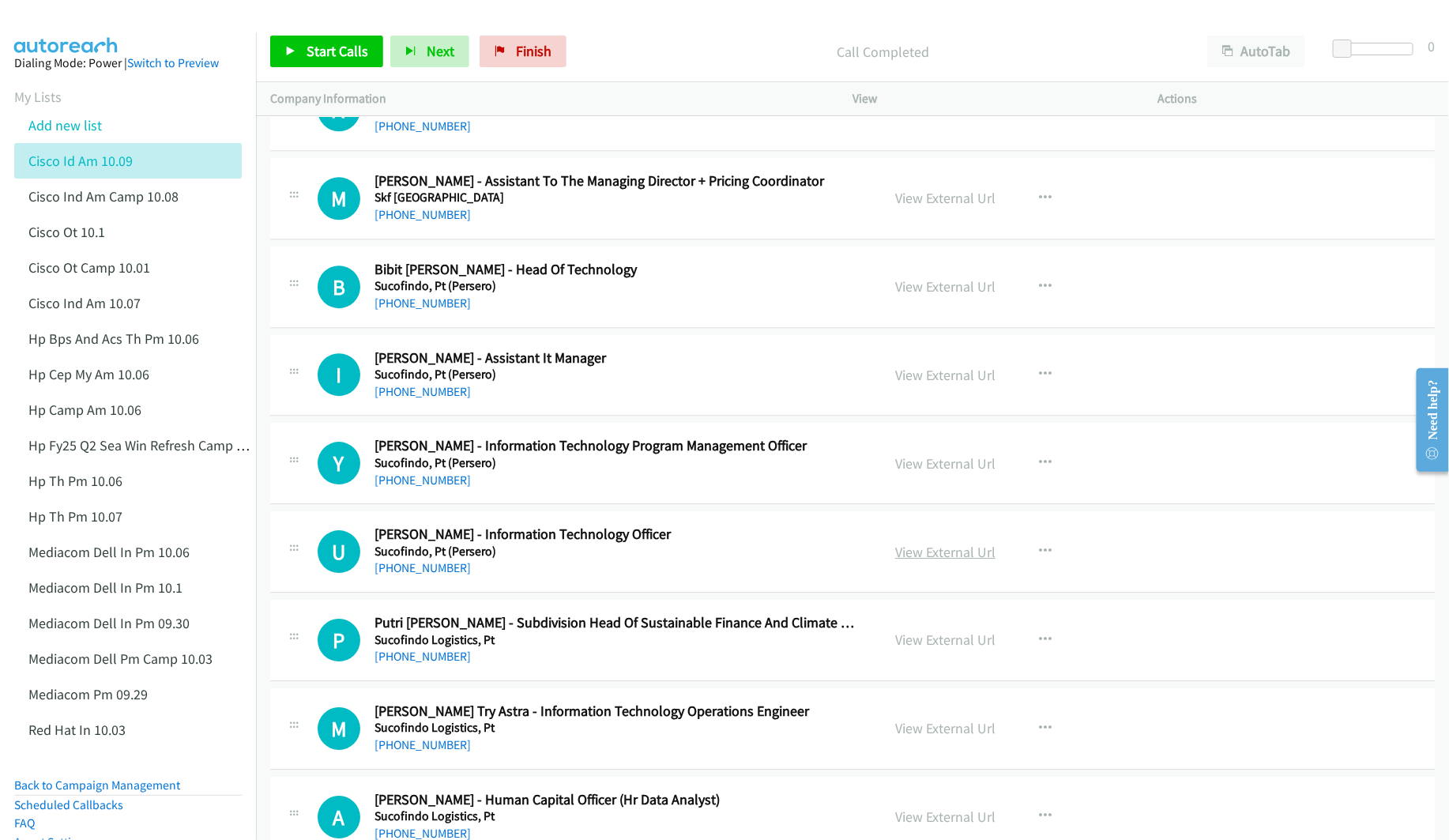
click at [916, 561] on link "View External Url" at bounding box center [945, 551] width 101 height 18
